Goal: Navigation & Orientation: Understand site structure

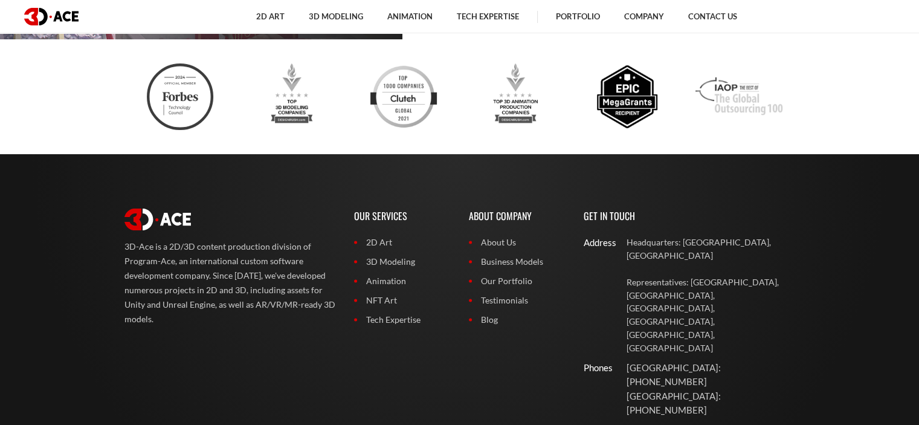
scroll to position [4871, 0]
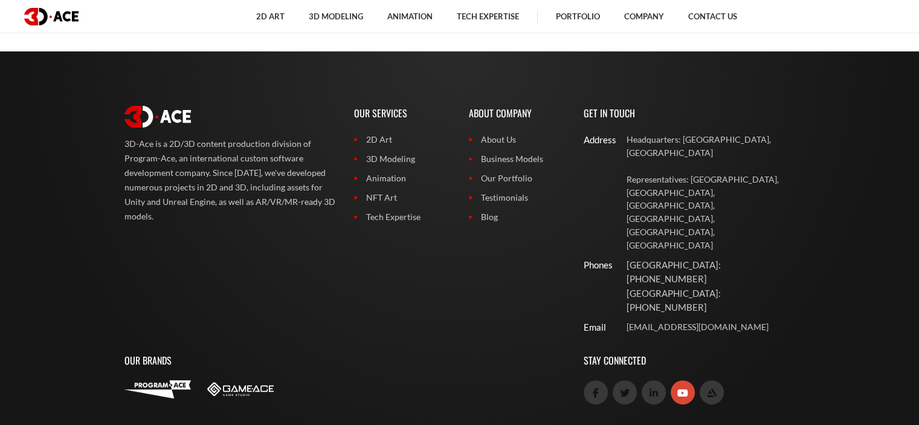
click at [678, 380] on link at bounding box center [683, 392] width 24 height 24
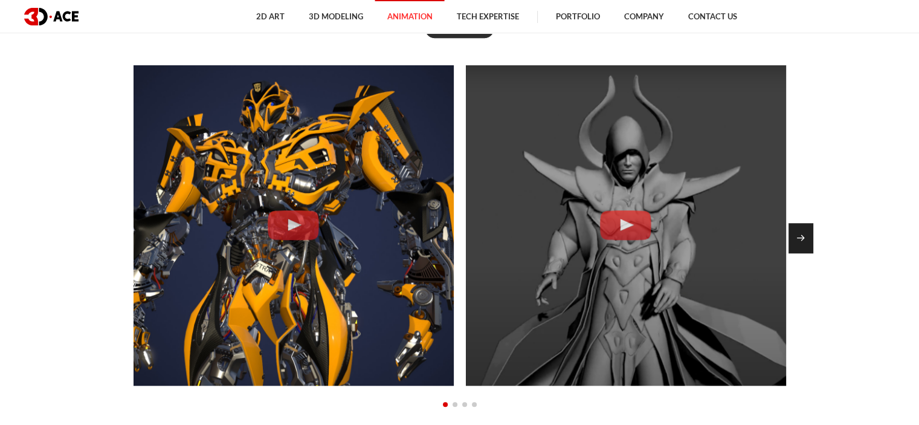
scroll to position [1044, 0]
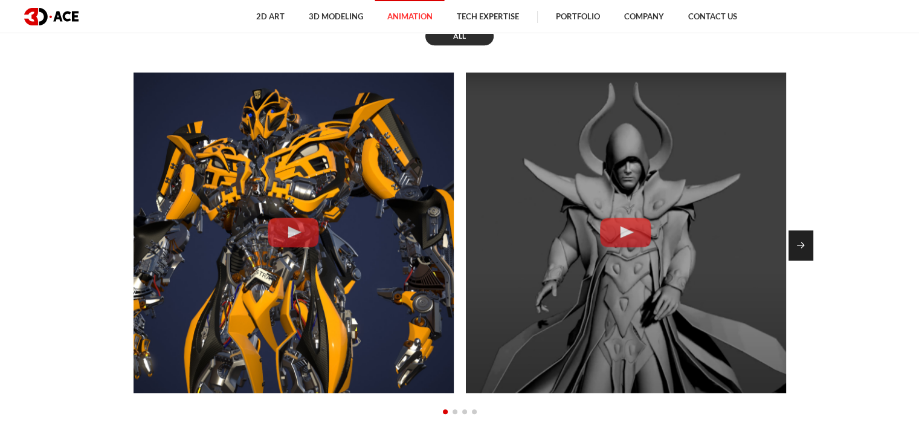
click at [798, 236] on div "Next slide" at bounding box center [801, 245] width 25 height 30
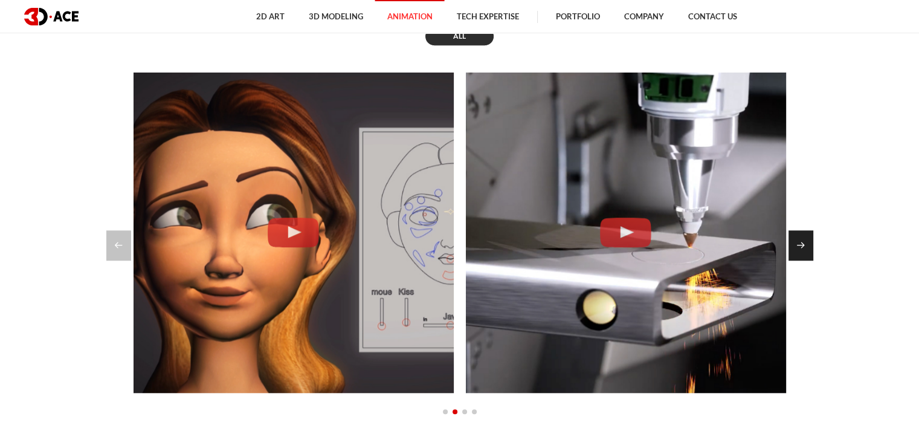
click at [798, 236] on div "Next slide" at bounding box center [801, 245] width 25 height 30
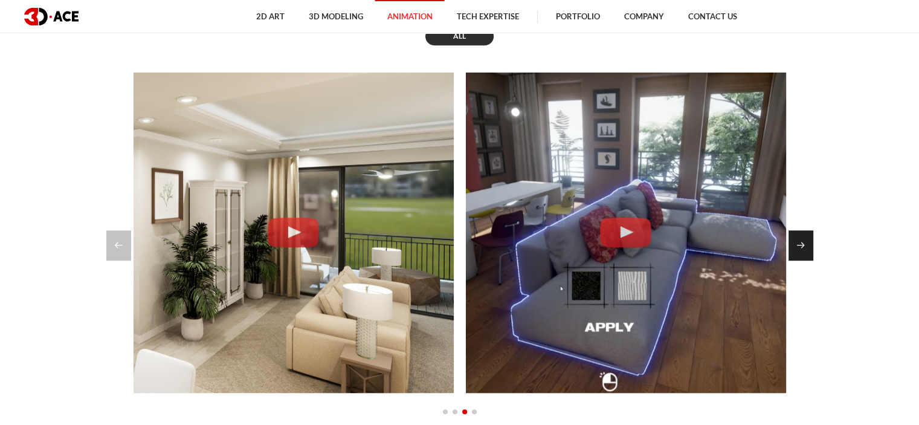
click at [798, 236] on div "Next slide" at bounding box center [801, 245] width 25 height 30
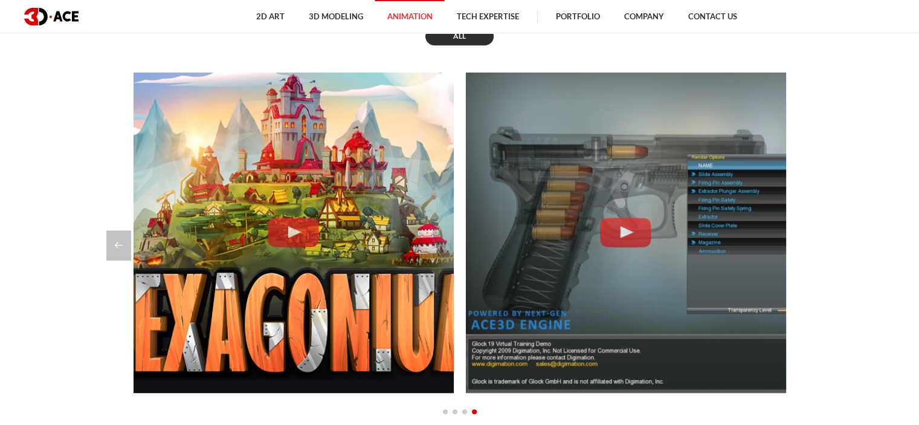
click at [798, 236] on div at bounding box center [459, 245] width 707 height 30
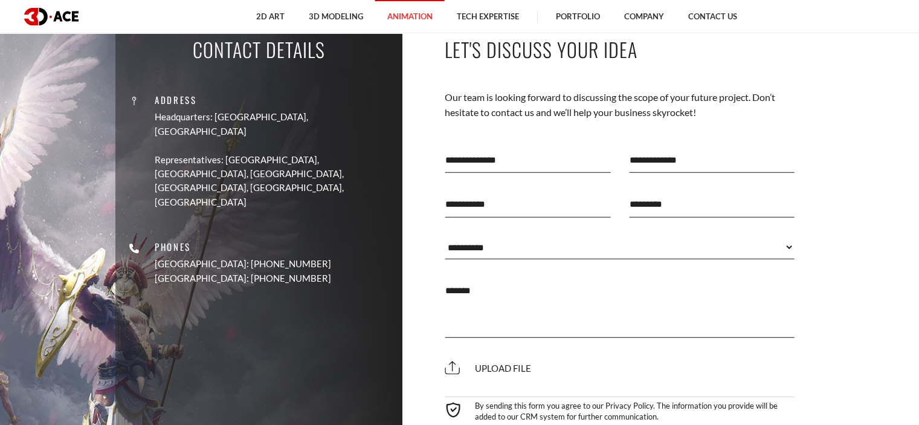
scroll to position [3539, 0]
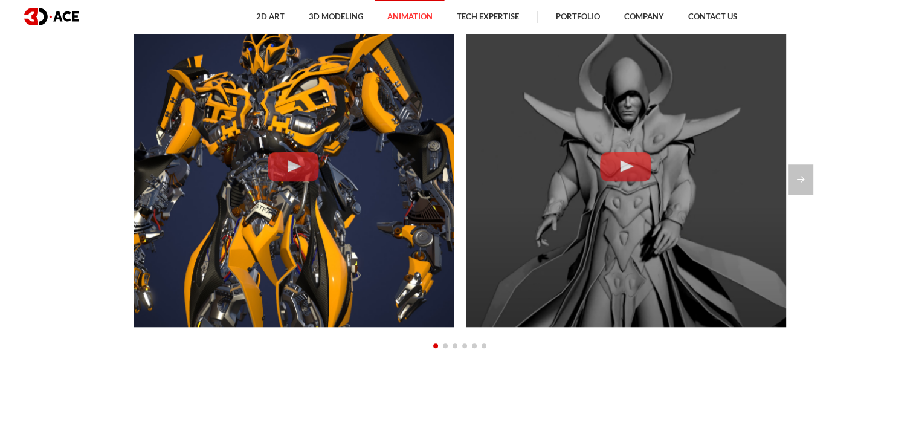
scroll to position [1018, 0]
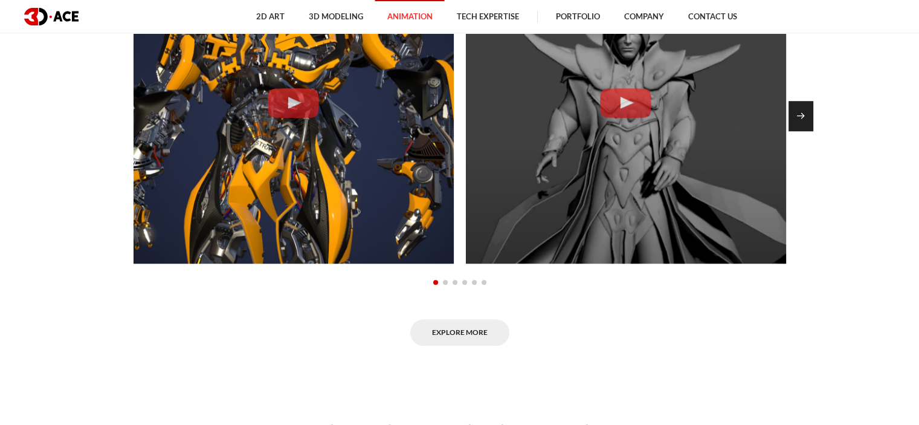
click at [812, 122] on div "Next slide" at bounding box center [801, 116] width 25 height 30
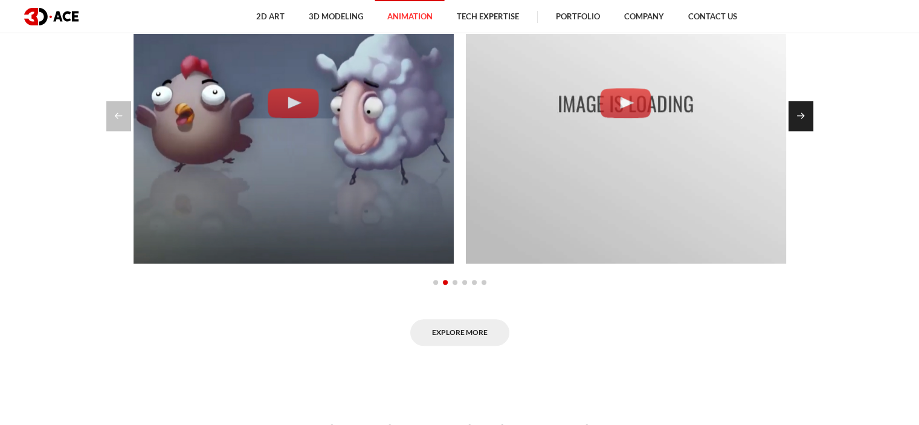
click at [812, 122] on div "Next slide" at bounding box center [801, 116] width 25 height 30
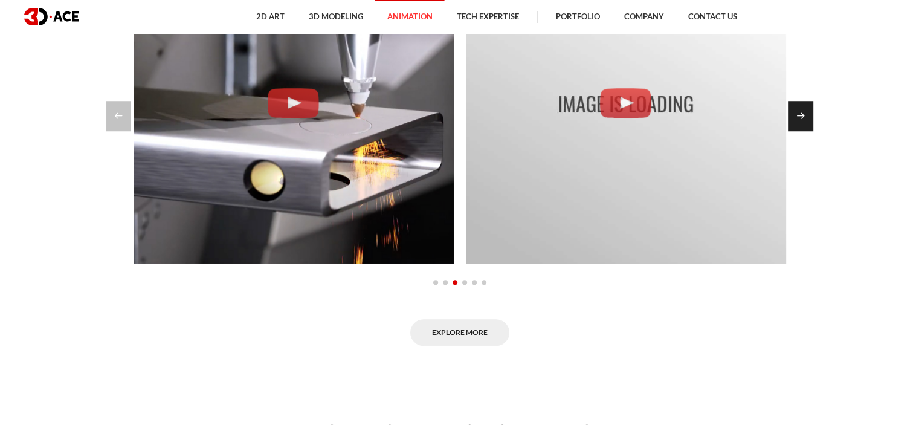
click at [812, 122] on div "Next slide" at bounding box center [801, 116] width 25 height 30
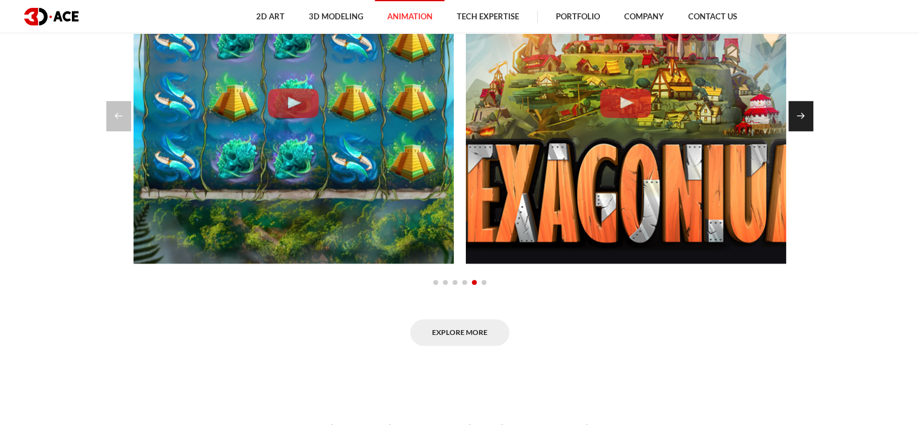
click at [812, 122] on div "Next slide" at bounding box center [801, 116] width 25 height 30
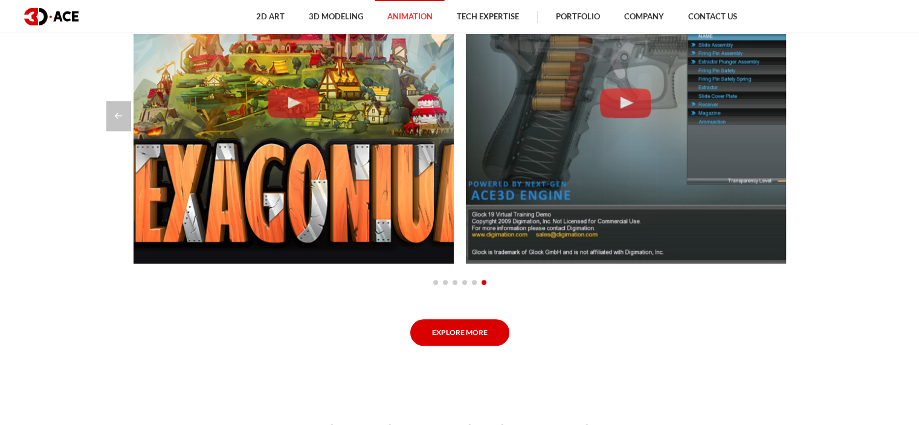
click at [482, 336] on link "Explore More" at bounding box center [459, 332] width 99 height 27
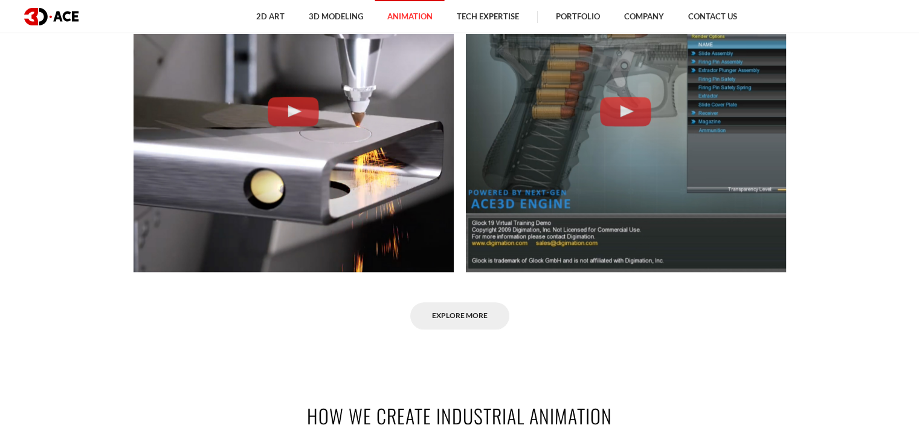
scroll to position [1100, 0]
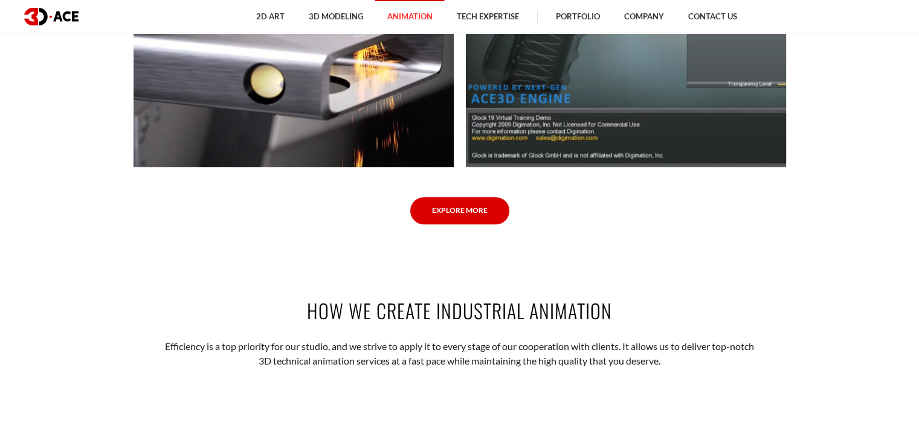
click at [469, 209] on link "Explore More" at bounding box center [459, 210] width 99 height 27
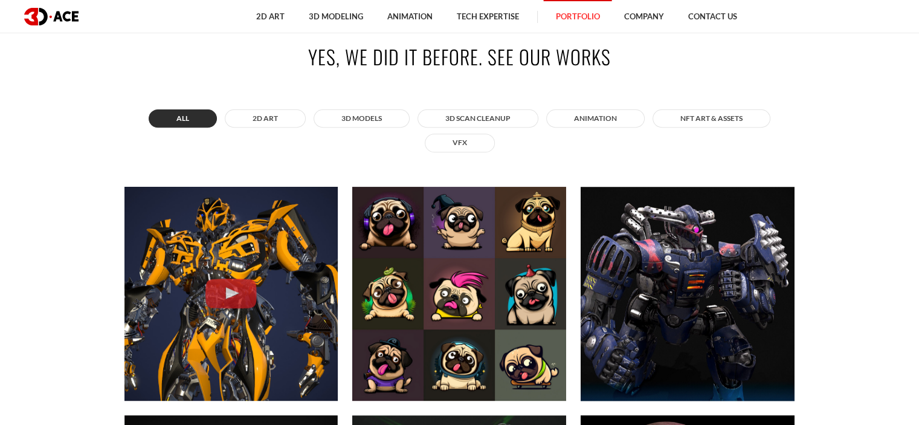
scroll to position [473, 0]
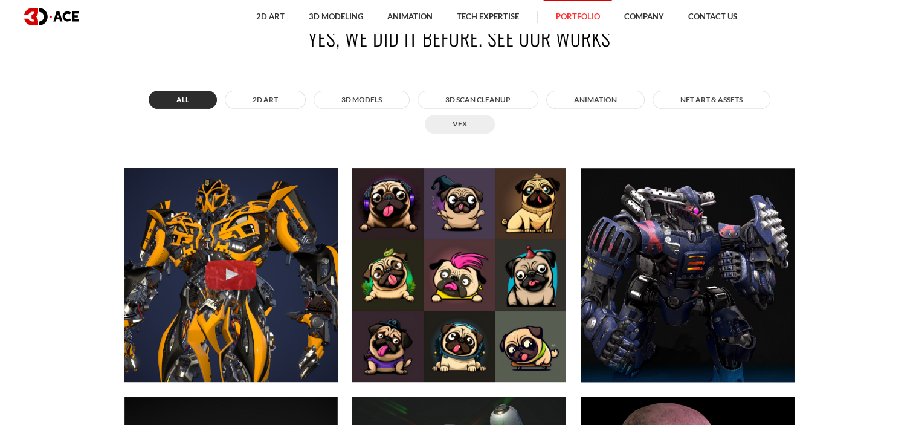
click at [467, 122] on button "VFX" at bounding box center [460, 124] width 70 height 18
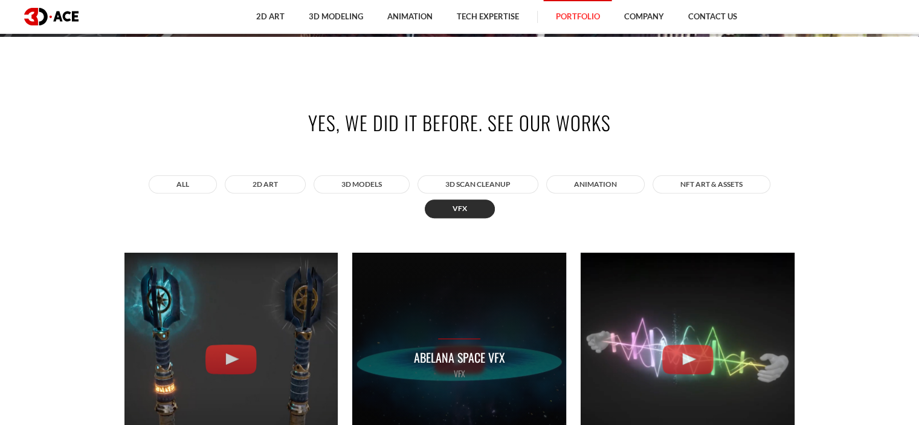
scroll to position [397, 0]
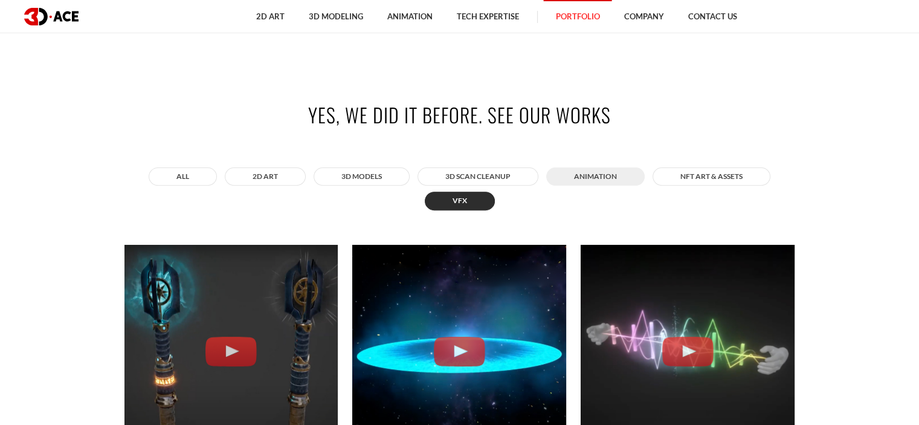
click at [575, 180] on button "ANIMATION" at bounding box center [595, 176] width 99 height 18
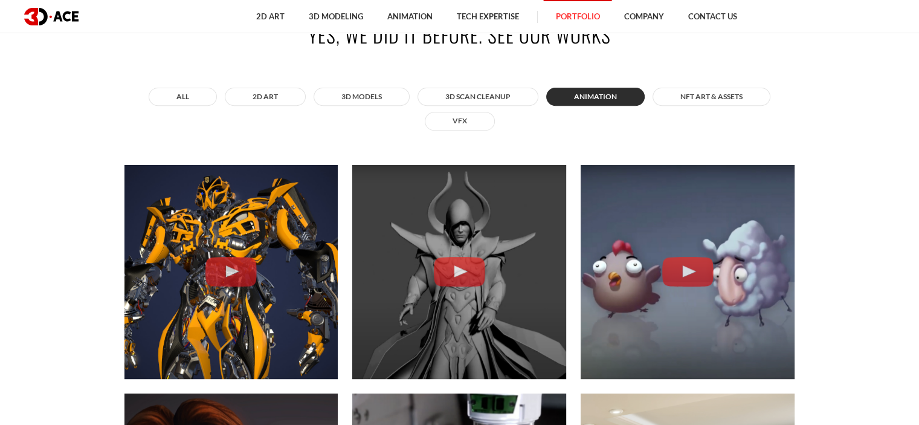
scroll to position [449, 0]
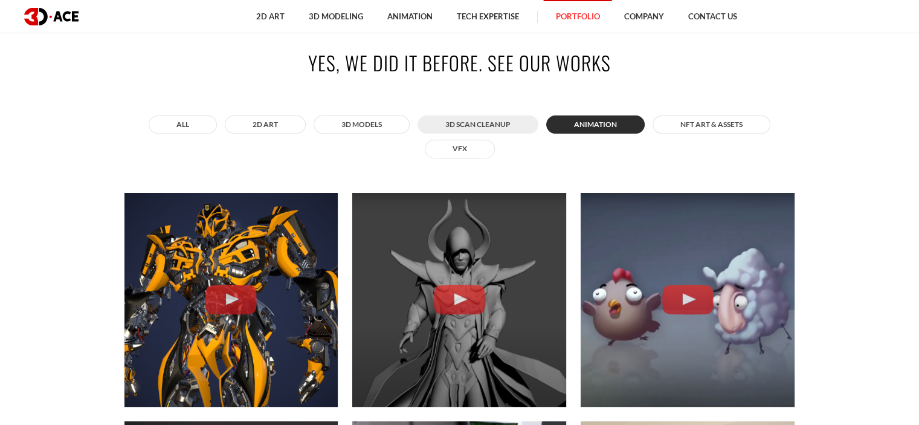
click at [491, 129] on button "3D Scan Cleanup" at bounding box center [478, 124] width 121 height 18
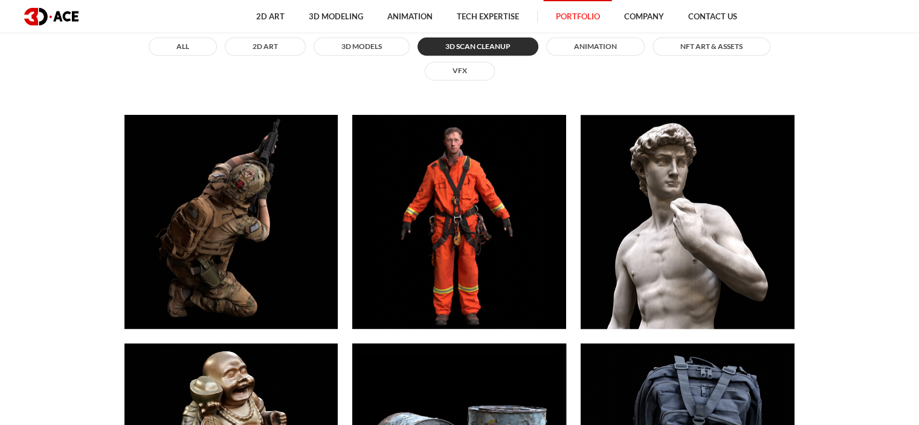
scroll to position [526, 0]
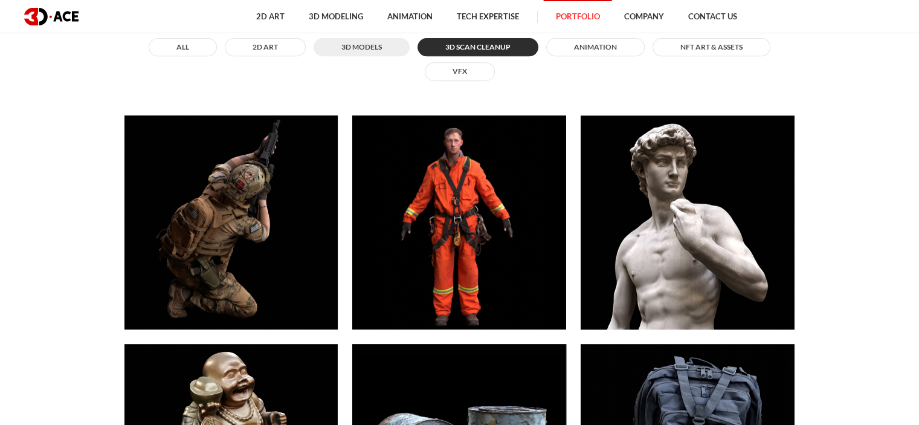
click at [349, 45] on button "3D MODELS" at bounding box center [362, 47] width 96 height 18
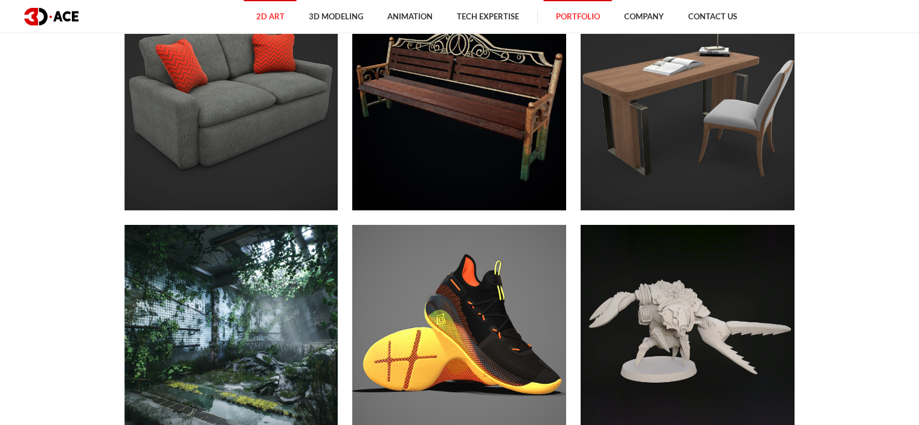
scroll to position [3549, 0]
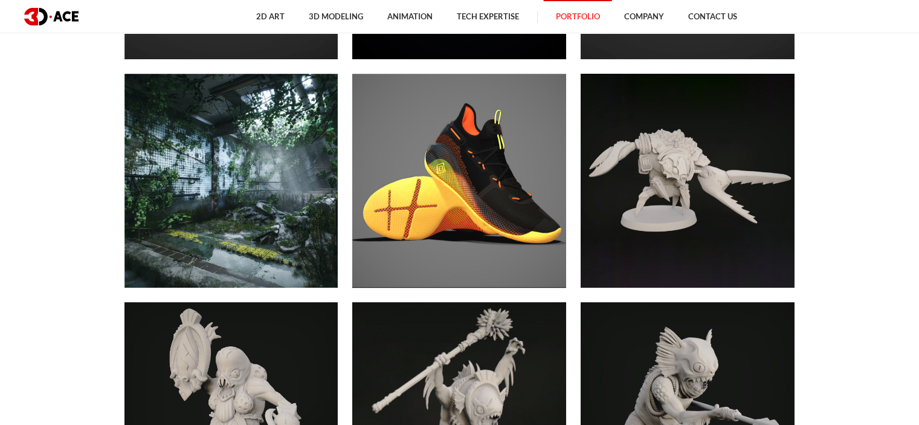
scroll to position [4922, 0]
